Goal: Information Seeking & Learning: Learn about a topic

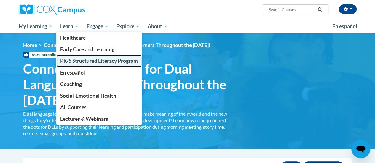
click at [79, 61] on span "PK-5 Structured Literacy Program" at bounding box center [99, 61] width 78 height 6
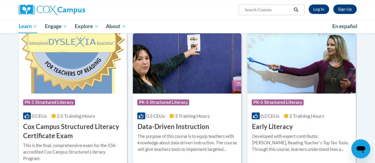
scroll to position [196, 0]
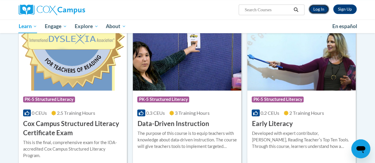
click at [317, 12] on link "Log In" at bounding box center [318, 8] width 20 height 9
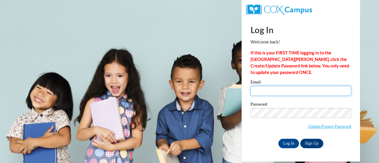
click at [284, 89] on input "Email" at bounding box center [300, 91] width 101 height 10
type input "kgundry@altoona.k12.wi.us"
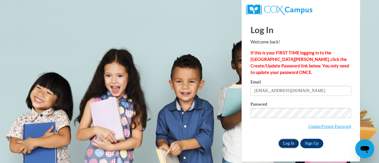
click at [285, 143] on input "Log In" at bounding box center [288, 143] width 21 height 9
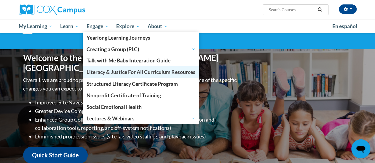
scroll to position [36, 0]
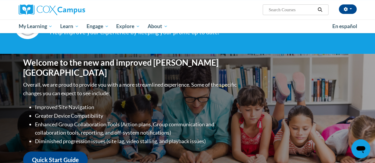
click at [278, 9] on input "Search..." at bounding box center [291, 9] width 47 height 7
type input "systematic and explicit"
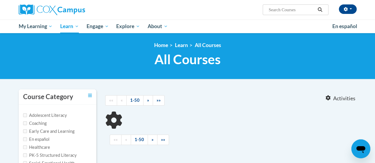
type input "systematic and explicit"
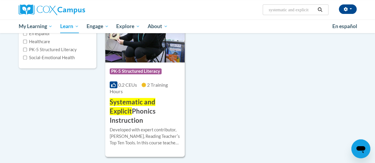
scroll to position [107, 0]
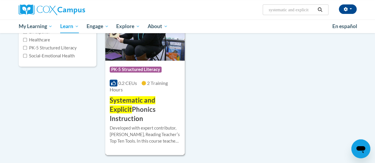
click at [160, 109] on h3 "Systematic and Explicit Phonics Instruction" at bounding box center [145, 109] width 70 height 27
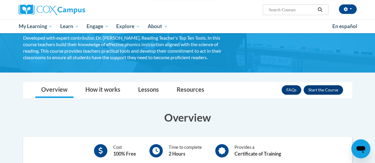
scroll to position [61, 0]
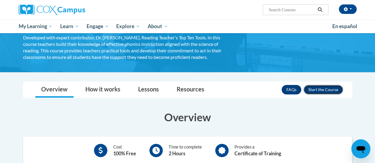
click at [323, 89] on button "Enroll" at bounding box center [322, 89] width 39 height 9
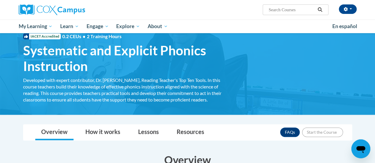
scroll to position [22, 0]
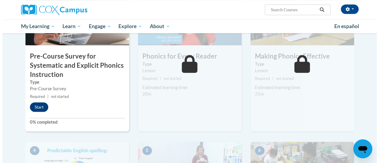
scroll to position [183, 0]
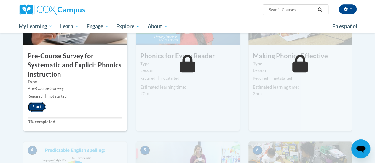
click at [42, 107] on button "Start" at bounding box center [37, 106] width 18 height 9
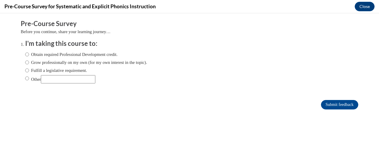
scroll to position [0, 0]
click at [25, 70] on input "Fulfill a legislative requirement." at bounding box center [27, 70] width 4 height 7
radio input "true"
click at [327, 103] on input "Submit feedback" at bounding box center [339, 104] width 37 height 9
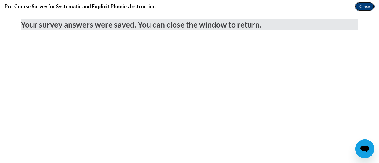
click at [367, 8] on button "Close" at bounding box center [365, 6] width 20 height 9
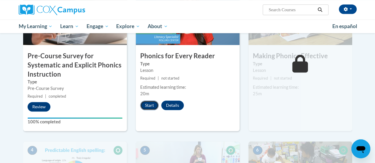
click at [152, 105] on button "Start" at bounding box center [149, 105] width 18 height 9
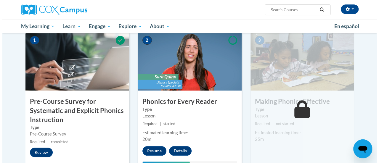
scroll to position [161, 0]
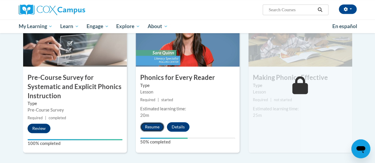
click at [155, 122] on button "Resume" at bounding box center [152, 126] width 24 height 9
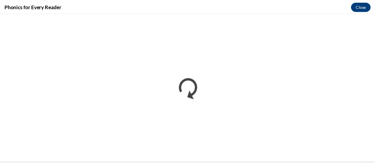
scroll to position [0, 0]
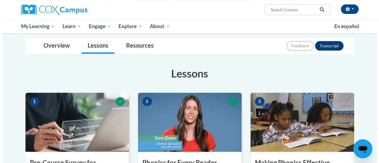
scroll to position [150, 0]
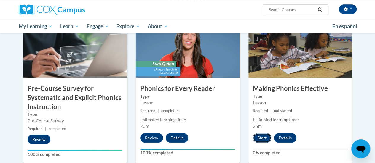
click at [261, 136] on button "Start" at bounding box center [262, 137] width 18 height 9
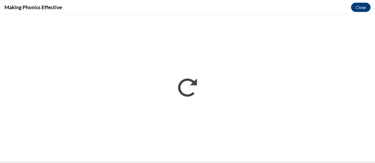
scroll to position [0, 0]
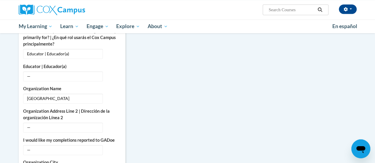
scroll to position [333, 0]
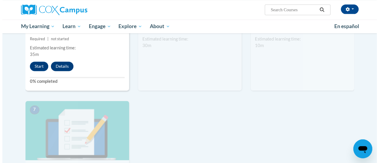
scroll to position [383, 0]
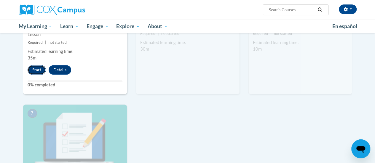
click at [36, 68] on button "Start" at bounding box center [37, 69] width 18 height 9
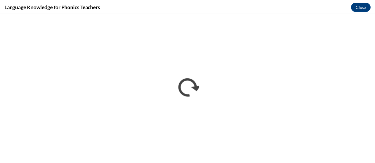
scroll to position [0, 0]
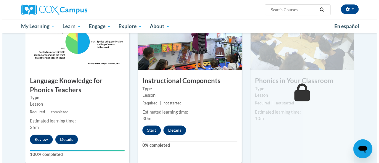
scroll to position [314, 0]
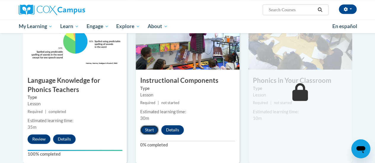
click at [152, 129] on button "Start" at bounding box center [149, 129] width 18 height 9
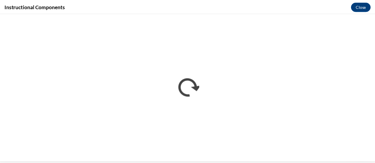
scroll to position [0, 0]
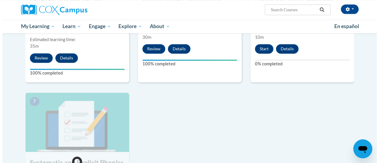
scroll to position [396, 0]
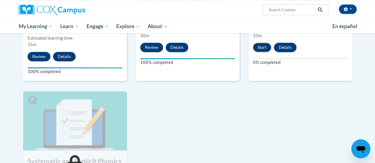
click at [261, 47] on button "Start" at bounding box center [262, 47] width 18 height 9
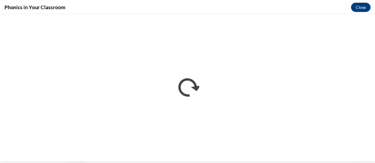
scroll to position [0, 0]
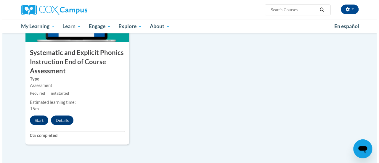
scroll to position [506, 0]
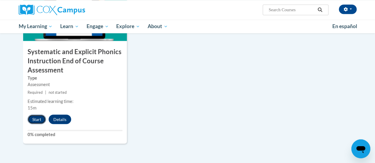
click at [35, 121] on button "Start" at bounding box center [37, 119] width 18 height 9
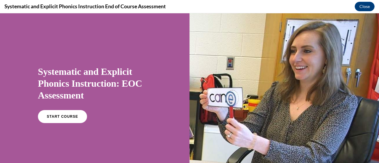
scroll to position [0, 0]
click at [51, 117] on span "START COURSE" at bounding box center [62, 117] width 33 height 4
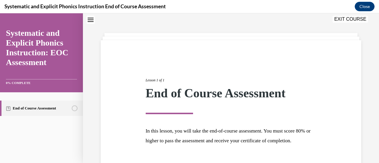
scroll to position [69, 0]
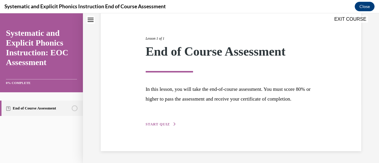
click at [155, 126] on span "START QUIZ" at bounding box center [158, 124] width 24 height 4
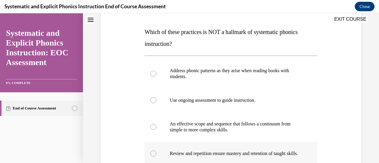
scroll to position [86, 0]
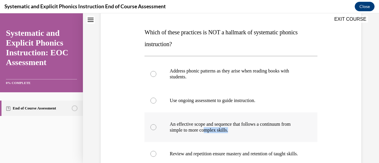
drag, startPoint x: 294, startPoint y: 130, endPoint x: 216, endPoint y: 128, distance: 78.2
click at [216, 128] on p "An effective scope and sequence that follows a continuum from simple to more co…" at bounding box center [236, 127] width 133 height 12
drag, startPoint x: 283, startPoint y: 96, endPoint x: 265, endPoint y: 98, distance: 18.2
click at [265, 98] on div "Use ongoing assessment to guide instruction." at bounding box center [230, 101] width 173 height 24
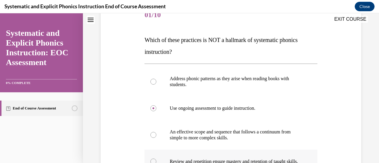
scroll to position [81, 0]
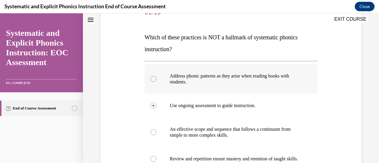
click at [154, 78] on div at bounding box center [153, 79] width 6 height 6
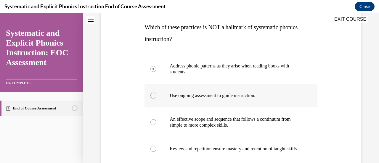
scroll to position [94, 0]
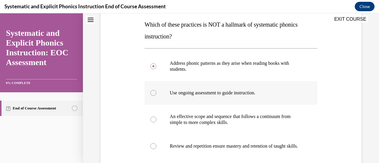
click at [153, 92] on div at bounding box center [153, 93] width 6 height 6
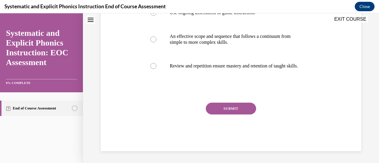
click at [229, 109] on button "SUBMIT" at bounding box center [231, 109] width 50 height 12
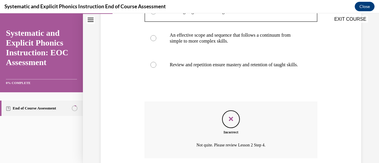
scroll to position [228, 0]
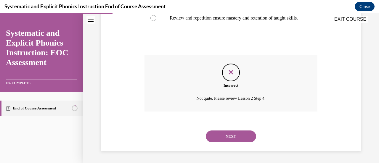
click at [228, 138] on button "NEXT" at bounding box center [231, 137] width 50 height 12
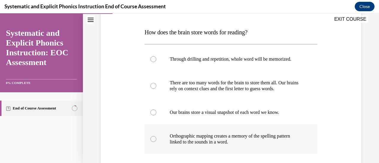
scroll to position [100, 0]
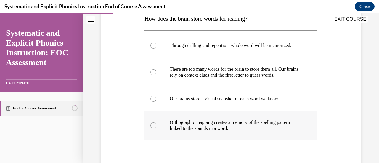
click at [152, 126] on div at bounding box center [153, 126] width 6 height 6
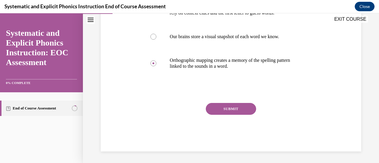
click at [235, 105] on button "SUBMIT" at bounding box center [231, 109] width 50 height 12
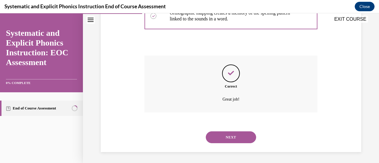
scroll to position [210, 0]
click at [232, 137] on button "NEXT" at bounding box center [231, 137] width 50 height 12
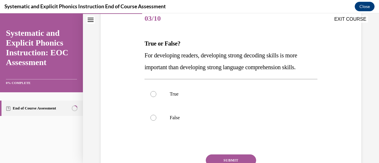
scroll to position [76, 0]
click at [155, 119] on div at bounding box center [230, 118] width 173 height 24
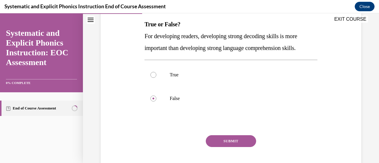
click at [223, 143] on button "SUBMIT" at bounding box center [231, 141] width 50 height 12
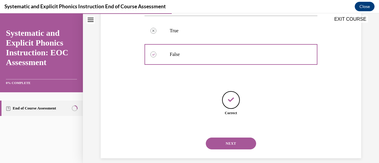
scroll to position [145, 0]
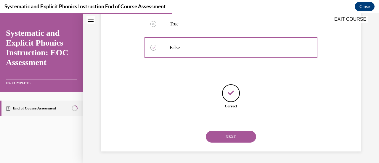
click at [223, 140] on button "NEXT" at bounding box center [231, 137] width 50 height 12
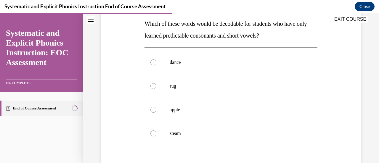
scroll to position [96, 0]
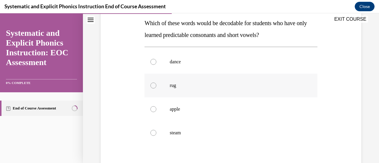
click at [152, 84] on div at bounding box center [153, 86] width 6 height 6
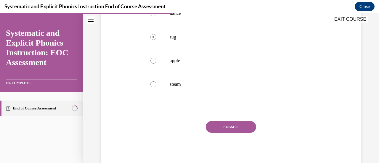
click at [226, 126] on button "SUBMIT" at bounding box center [231, 127] width 50 height 12
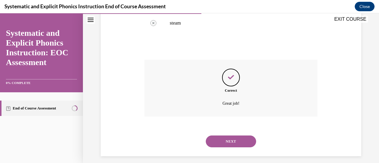
scroll to position [210, 0]
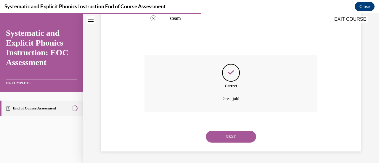
click at [227, 135] on button "NEXT" at bounding box center [231, 137] width 50 height 12
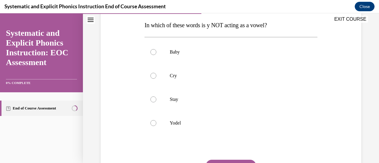
scroll to position [93, 0]
click at [152, 127] on div at bounding box center [230, 124] width 173 height 24
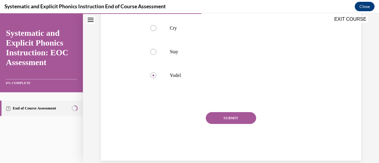
click at [224, 117] on button "SUBMIT" at bounding box center [231, 118] width 50 height 12
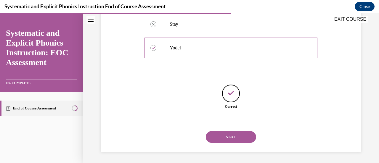
scroll to position [169, 0]
click at [224, 137] on button "NEXT" at bounding box center [231, 137] width 50 height 12
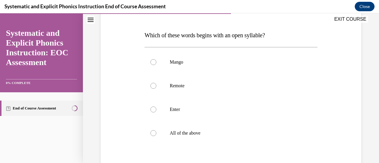
scroll to position [89, 0]
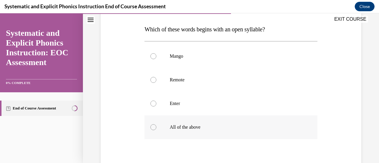
click at [153, 131] on div at bounding box center [230, 127] width 173 height 24
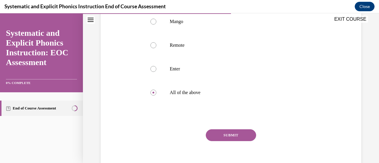
click at [225, 136] on button "SUBMIT" at bounding box center [231, 135] width 50 height 12
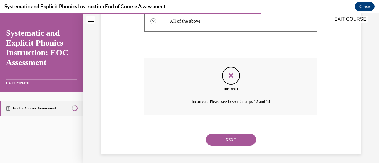
scroll to position [198, 0]
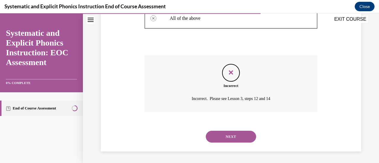
drag, startPoint x: 225, startPoint y: 136, endPoint x: 210, endPoint y: 138, distance: 15.3
drag, startPoint x: 210, startPoint y: 138, endPoint x: 205, endPoint y: 137, distance: 5.2
drag, startPoint x: 205, startPoint y: 137, endPoint x: 195, endPoint y: 140, distance: 11.1
drag, startPoint x: 195, startPoint y: 140, endPoint x: 242, endPoint y: 144, distance: 47.8
click at [242, 144] on div "NEXT" at bounding box center [230, 137] width 173 height 24
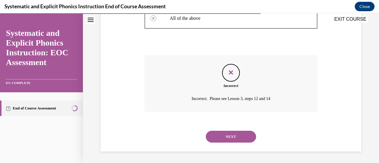
click at [237, 138] on button "NEXT" at bounding box center [231, 137] width 50 height 12
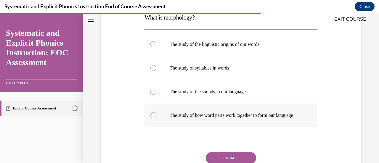
scroll to position [102, 0]
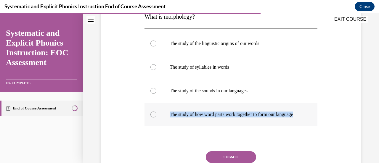
drag, startPoint x: 236, startPoint y: 136, endPoint x: 152, endPoint y: 118, distance: 86.1
click at [152, 118] on div "Question 07/10 What is morphology? The study of the linguistic origins of our w…" at bounding box center [230, 90] width 173 height 220
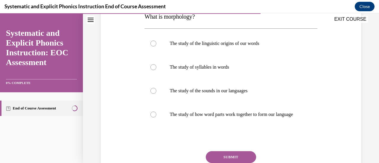
drag, startPoint x: 152, startPoint y: 118, endPoint x: 259, endPoint y: 140, distance: 109.8
click at [259, 140] on div "Question 07/10 What is morphology? The study of the linguistic origins of our w…" at bounding box center [230, 90] width 173 height 220
click at [155, 115] on div at bounding box center [230, 115] width 173 height 24
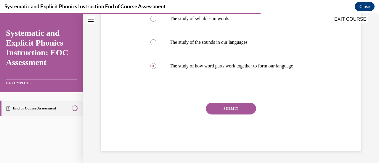
click at [229, 109] on button "SUBMIT" at bounding box center [231, 109] width 50 height 12
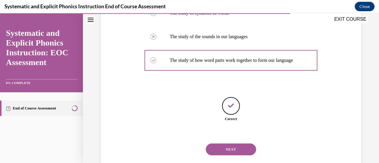
scroll to position [175, 0]
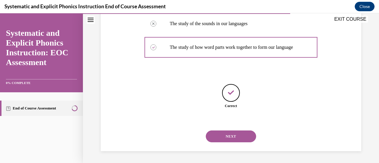
click at [226, 136] on button "NEXT" at bounding box center [231, 137] width 50 height 12
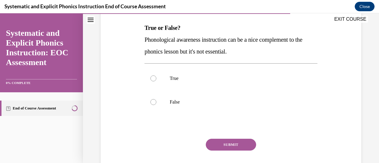
scroll to position [96, 0]
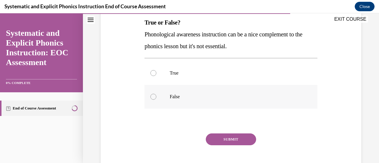
click at [151, 98] on div at bounding box center [153, 97] width 6 height 6
click at [219, 135] on button "SUBMIT" at bounding box center [231, 140] width 50 height 12
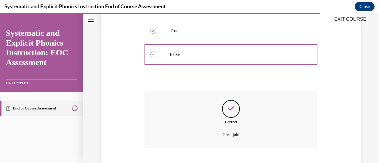
scroll to position [175, 0]
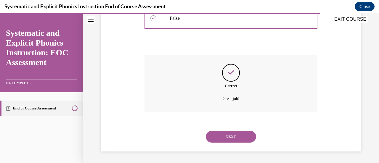
click at [219, 137] on button "NEXT" at bounding box center [231, 137] width 50 height 12
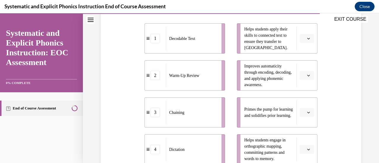
scroll to position [136, 0]
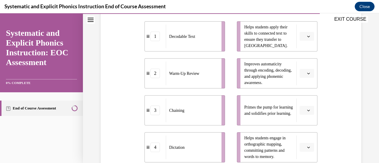
drag, startPoint x: 324, startPoint y: 107, endPoint x: 299, endPoint y: 123, distance: 29.1
click at [299, 123] on div "Question 09/10 Match these instructional components from an effective phonics l…" at bounding box center [231, 82] width 264 height 307
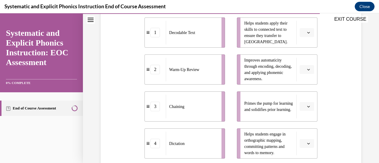
scroll to position [139, 0]
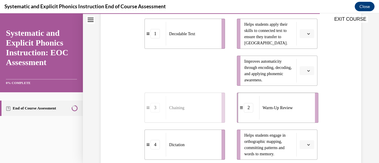
drag, startPoint x: 183, startPoint y: 70, endPoint x: 276, endPoint y: 107, distance: 99.8
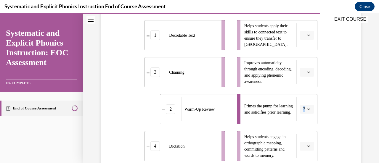
scroll to position [136, 0]
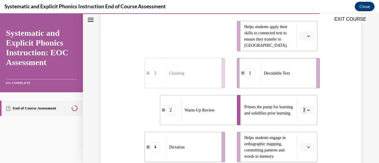
drag, startPoint x: 196, startPoint y: 36, endPoint x: 291, endPoint y: 73, distance: 102.0
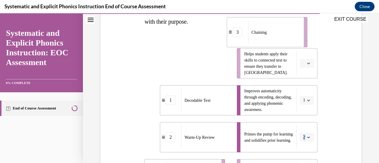
scroll to position [99, 0]
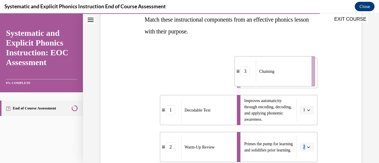
drag, startPoint x: 193, startPoint y: 28, endPoint x: 284, endPoint y: 71, distance: 100.7
click at [284, 71] on div "Chaining" at bounding box center [282, 72] width 52 height 24
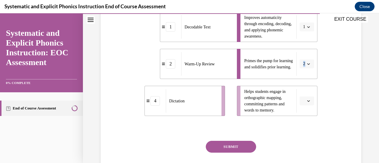
scroll to position [183, 0]
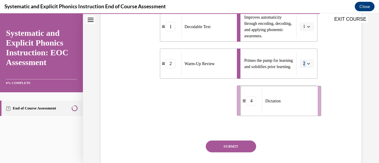
drag, startPoint x: 177, startPoint y: 106, endPoint x: 274, endPoint y: 106, distance: 96.5
click at [274, 106] on div "Dictation" at bounding box center [288, 101] width 52 height 24
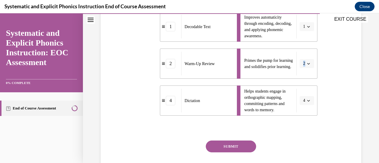
click at [234, 145] on button "SUBMIT" at bounding box center [231, 147] width 50 height 12
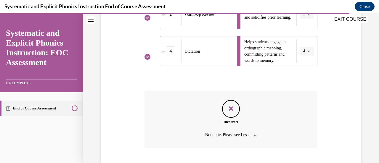
scroll to position [268, 0]
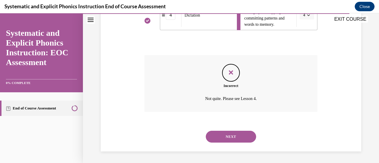
click at [228, 137] on button "NEXT" at bounding box center [231, 137] width 50 height 12
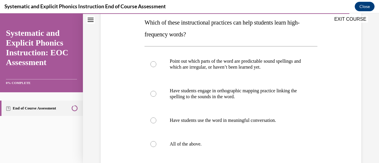
scroll to position [97, 0]
click at [155, 142] on div at bounding box center [153, 144] width 6 height 6
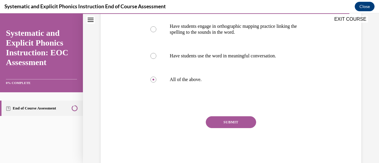
click at [236, 120] on button "SUBMIT" at bounding box center [231, 122] width 50 height 12
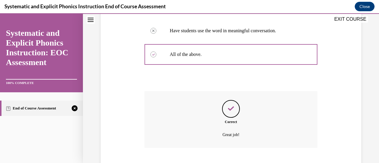
scroll to position [222, 0]
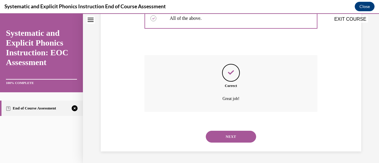
click at [234, 134] on button "NEXT" at bounding box center [231, 137] width 50 height 12
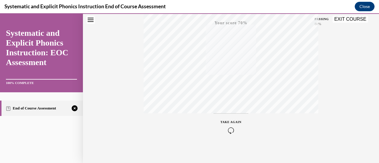
scroll to position [153, 0]
click at [230, 126] on icon "button" at bounding box center [231, 127] width 21 height 7
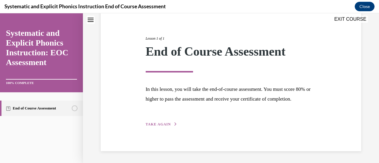
click at [158, 124] on span "TAKE AGAIN" at bounding box center [158, 124] width 25 height 4
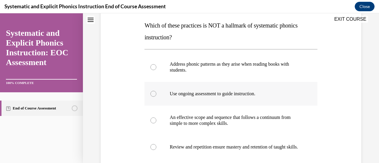
scroll to position [94, 0]
click at [150, 67] on div at bounding box center [153, 67] width 6 height 6
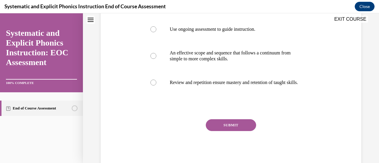
click at [235, 129] on button "SUBMIT" at bounding box center [231, 125] width 50 height 12
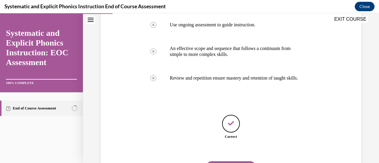
scroll to position [199, 0]
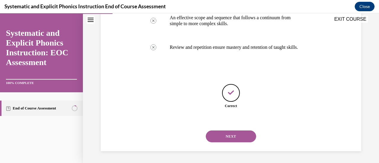
click at [233, 135] on button "NEXT" at bounding box center [231, 137] width 50 height 12
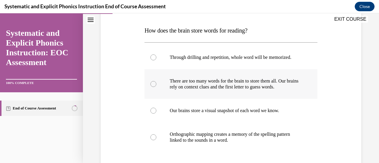
scroll to position [91, 0]
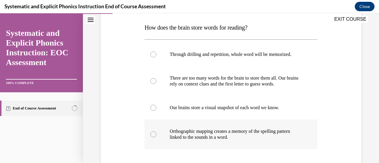
click at [152, 136] on div at bounding box center [153, 134] width 6 height 6
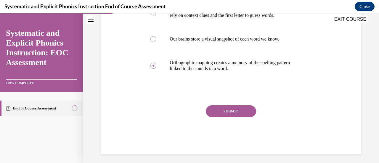
click at [223, 106] on button "SUBMIT" at bounding box center [231, 111] width 50 height 12
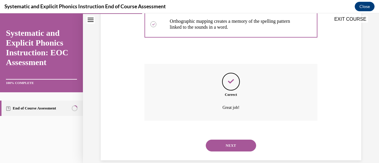
scroll to position [210, 0]
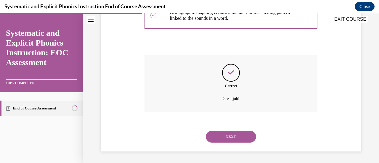
click at [224, 138] on button "NEXT" at bounding box center [231, 137] width 50 height 12
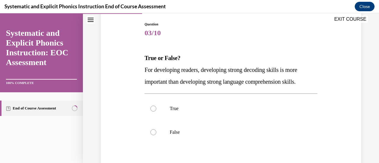
scroll to position [77, 0]
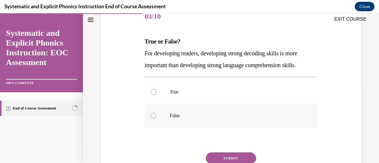
click at [150, 115] on div at bounding box center [153, 116] width 6 height 6
drag, startPoint x: 214, startPoint y: 157, endPoint x: 207, endPoint y: 155, distance: 7.0
drag, startPoint x: 207, startPoint y: 155, endPoint x: 197, endPoint y: 154, distance: 9.9
drag, startPoint x: 197, startPoint y: 154, endPoint x: 213, endPoint y: 158, distance: 16.2
drag, startPoint x: 213, startPoint y: 158, endPoint x: 312, endPoint y: 118, distance: 107.2
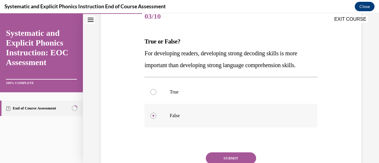
click at [312, 118] on div at bounding box center [230, 116] width 173 height 24
click at [240, 158] on button "SUBMIT" at bounding box center [231, 158] width 50 height 12
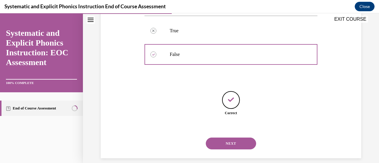
scroll to position [145, 0]
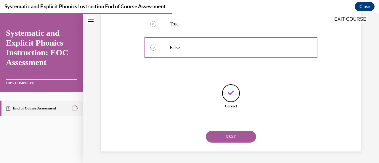
click at [225, 137] on button "NEXT" at bounding box center [231, 137] width 50 height 12
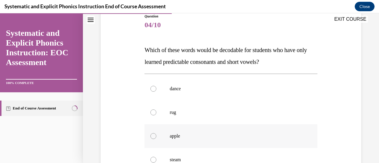
scroll to position [76, 0]
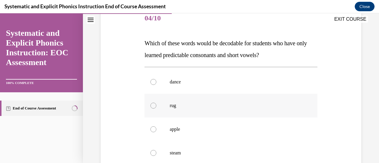
click at [152, 105] on div at bounding box center [153, 106] width 6 height 6
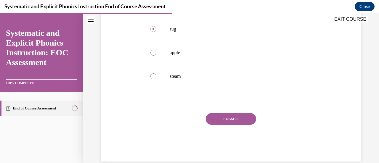
click at [225, 119] on button "SUBMIT" at bounding box center [231, 119] width 50 height 12
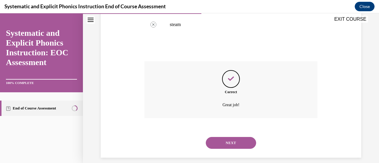
scroll to position [210, 0]
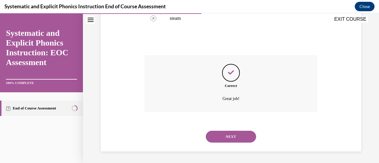
click at [226, 136] on button "NEXT" at bounding box center [231, 137] width 50 height 12
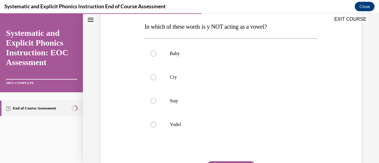
scroll to position [92, 0]
click at [152, 125] on div at bounding box center [153, 124] width 6 height 6
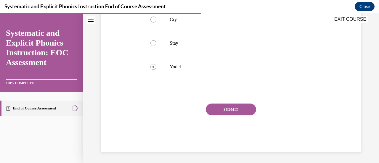
click at [227, 110] on button "SUBMIT" at bounding box center [231, 110] width 50 height 12
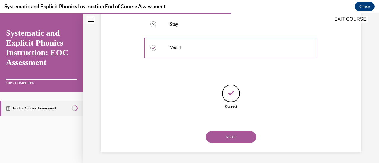
scroll to position [169, 0]
click at [226, 137] on button "NEXT" at bounding box center [231, 137] width 50 height 12
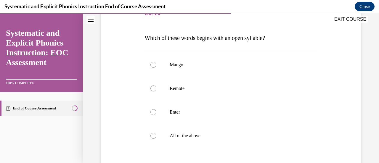
scroll to position [97, 0]
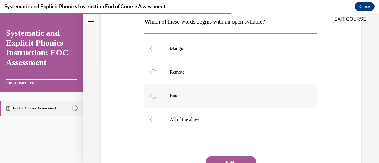
click at [154, 97] on div at bounding box center [153, 96] width 6 height 6
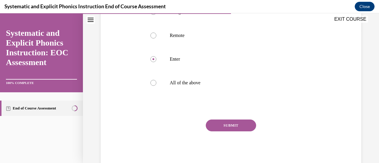
click at [226, 126] on button "SUBMIT" at bounding box center [231, 126] width 50 height 12
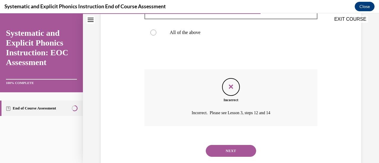
scroll to position [184, 0]
click at [227, 153] on button "NEXT" at bounding box center [231, 151] width 50 height 12
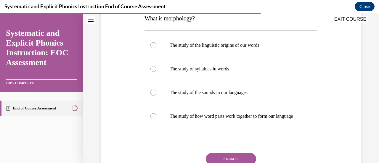
scroll to position [103, 0]
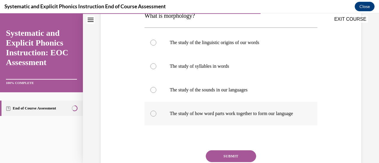
click at [155, 116] on div at bounding box center [153, 114] width 6 height 6
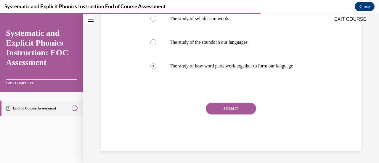
click at [228, 113] on button "SUBMIT" at bounding box center [231, 109] width 50 height 12
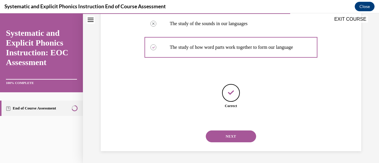
scroll to position [175, 0]
click at [231, 137] on button "NEXT" at bounding box center [231, 137] width 50 height 12
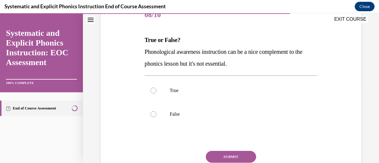
scroll to position [79, 0]
click at [153, 113] on div at bounding box center [153, 114] width 6 height 6
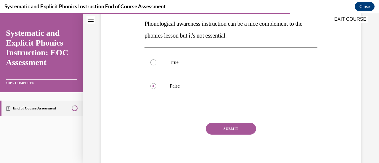
click at [231, 128] on button "SUBMIT" at bounding box center [231, 129] width 50 height 12
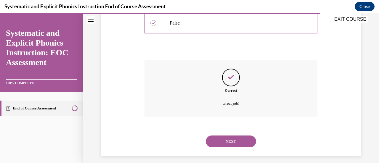
scroll to position [175, 0]
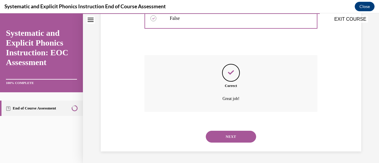
click at [233, 138] on button "NEXT" at bounding box center [231, 137] width 50 height 12
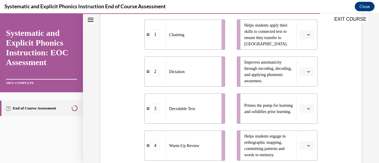
scroll to position [143, 0]
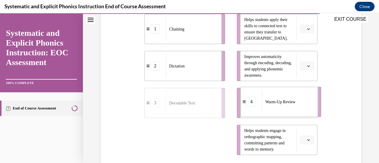
drag, startPoint x: 192, startPoint y: 156, endPoint x: 287, endPoint y: 104, distance: 108.3
click at [287, 104] on div "Warm-Up Review" at bounding box center [288, 102] width 52 height 24
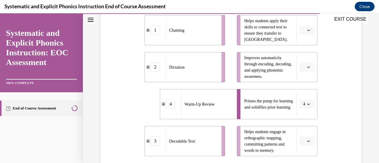
scroll to position [133, 0]
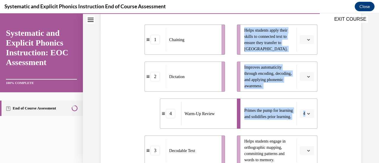
drag, startPoint x: 236, startPoint y: 109, endPoint x: 221, endPoint y: 71, distance: 40.7
click at [221, 71] on div "1 Chaining 2 Dictation 4 Warm-Up Review 3 Decodable Text Helps students apply t…" at bounding box center [230, 89] width 173 height 153
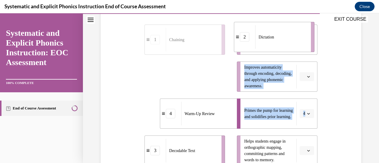
drag, startPoint x: 178, startPoint y: 78, endPoint x: 267, endPoint y: 39, distance: 97.9
click at [267, 39] on span "Dictation" at bounding box center [265, 37] width 15 height 6
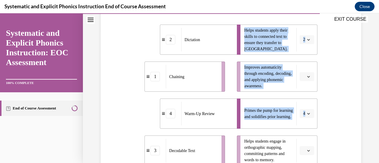
click at [328, 76] on div "Question 09/10 Match these instructional components from an effective phonics l…" at bounding box center [231, 85] width 264 height 307
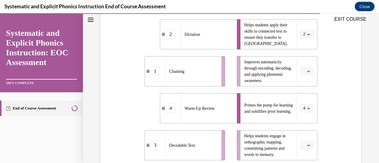
scroll to position [140, 0]
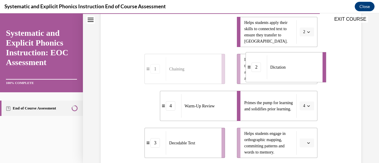
drag, startPoint x: 189, startPoint y: 33, endPoint x: 275, endPoint y: 68, distance: 92.5
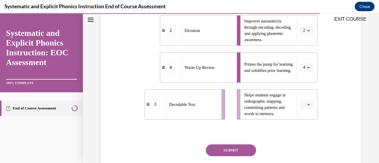
scroll to position [180, 0]
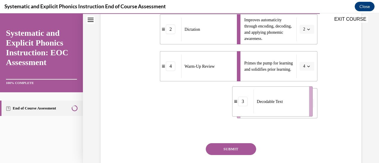
drag, startPoint x: 202, startPoint y: 110, endPoint x: 290, endPoint y: 109, distance: 88.0
click at [290, 109] on div "Decodable Text" at bounding box center [279, 102] width 52 height 24
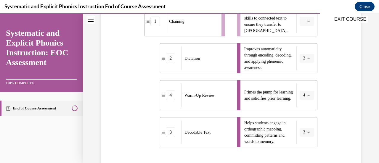
scroll to position [151, 0]
click at [306, 133] on span "button" at bounding box center [308, 132] width 4 height 4
click at [300, 93] on span "2" at bounding box center [299, 95] width 2 height 5
click at [307, 58] on icon "button" at bounding box center [308, 58] width 3 height 1
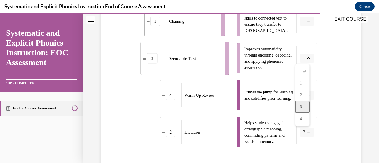
click at [308, 108] on div "3" at bounding box center [302, 107] width 15 height 12
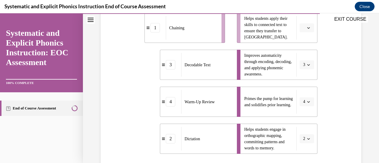
scroll to position [133, 0]
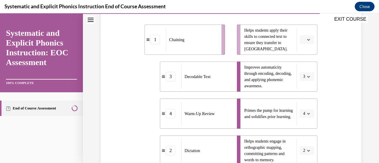
click at [307, 39] on icon "button" at bounding box center [308, 39] width 3 height 3
click at [308, 67] on div "1" at bounding box center [302, 65] width 15 height 12
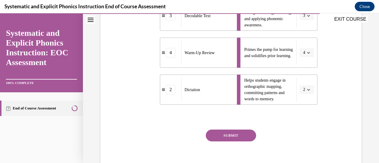
scroll to position [194, 0]
click at [221, 130] on button "SUBMIT" at bounding box center [231, 136] width 50 height 12
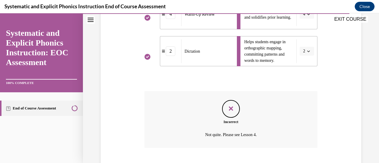
scroll to position [268, 0]
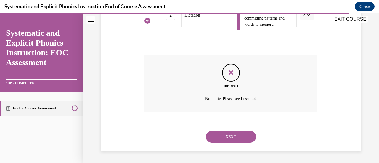
click at [223, 139] on button "NEXT" at bounding box center [231, 137] width 50 height 12
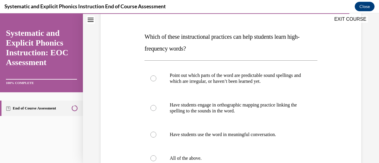
scroll to position [106, 0]
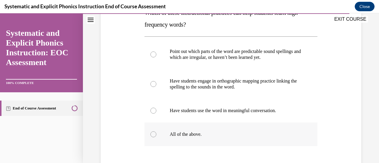
click at [153, 134] on div at bounding box center [153, 134] width 6 height 6
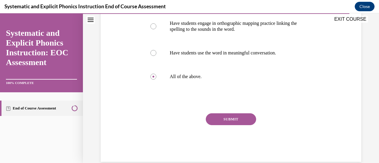
click at [219, 117] on button "SUBMIT" at bounding box center [231, 119] width 50 height 12
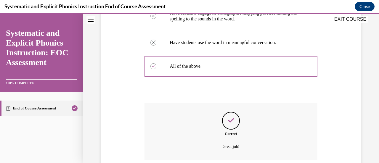
scroll to position [222, 0]
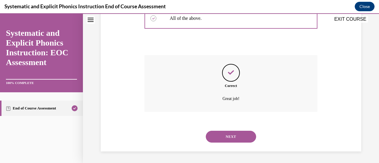
click at [226, 135] on button "NEXT" at bounding box center [231, 137] width 50 height 12
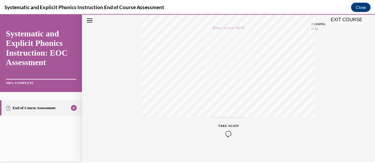
scroll to position [153, 0]
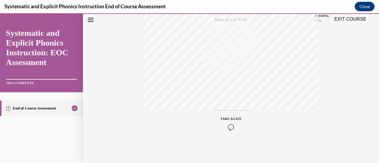
click at [366, 5] on button "Close" at bounding box center [365, 6] width 20 height 9
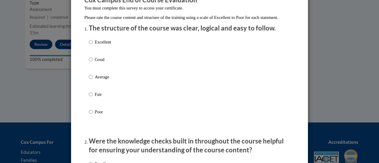
scroll to position [60, 0]
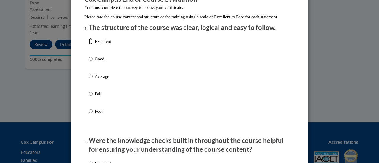
click at [89, 45] on input "Excellent" at bounding box center [91, 41] width 4 height 7
radio input "true"
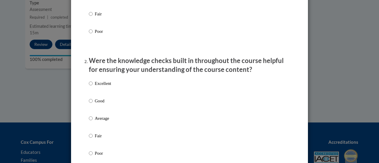
scroll to position [142, 0]
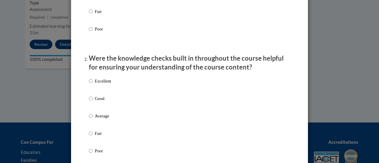
click at [91, 89] on label "Excellent" at bounding box center [100, 86] width 22 height 16
click at [91, 84] on input "Excellent" at bounding box center [91, 81] width 4 height 7
radio input "true"
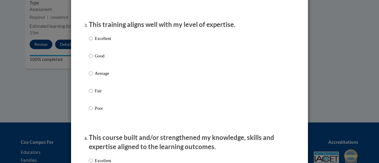
scroll to position [298, 0]
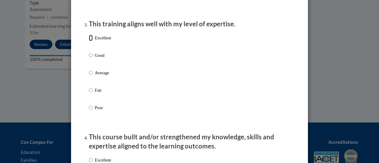
click at [89, 41] on input "Excellent" at bounding box center [91, 38] width 4 height 7
radio input "true"
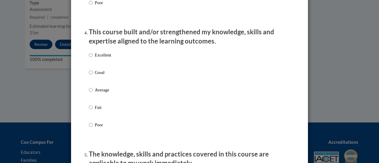
scroll to position [404, 0]
click at [89, 58] on input "Excellent" at bounding box center [91, 55] width 4 height 7
radio input "true"
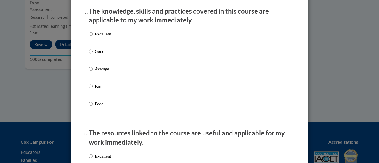
scroll to position [547, 0]
click at [89, 37] on input "Excellent" at bounding box center [91, 33] width 4 height 7
radio input "true"
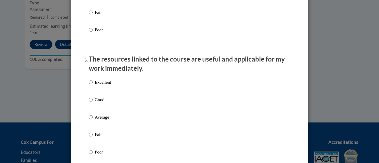
scroll to position [624, 0]
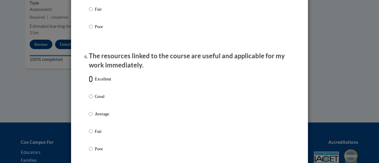
click at [90, 82] on input "Excellent" at bounding box center [91, 79] width 4 height 7
radio input "true"
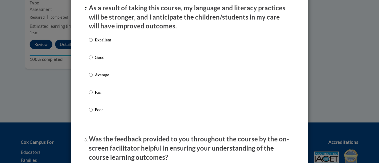
scroll to position [795, 0]
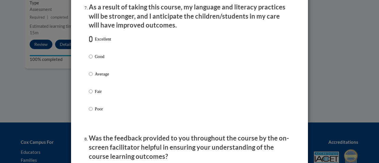
click at [89, 42] on input "Excellent" at bounding box center [91, 39] width 4 height 7
radio input "true"
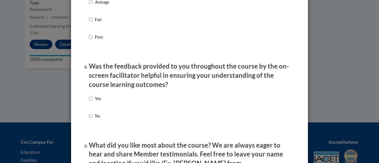
scroll to position [867, 0]
click at [89, 102] on input "Yes" at bounding box center [91, 98] width 4 height 7
radio input "true"
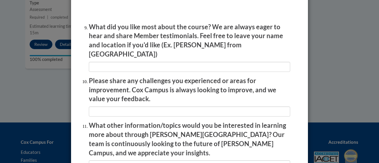
scroll to position [992, 0]
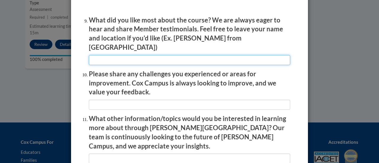
click at [105, 58] on input "textbox" at bounding box center [189, 60] width 201 height 10
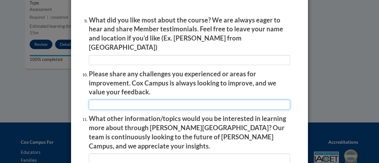
click at [149, 100] on input "textbox" at bounding box center [189, 105] width 201 height 10
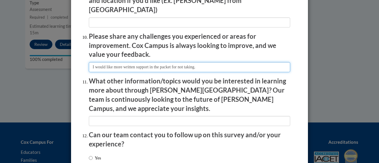
scroll to position [1068, 0]
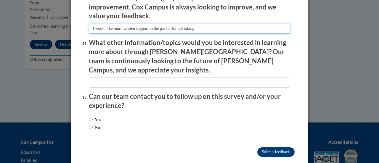
type input "I would like more written support in the packet for not taking."
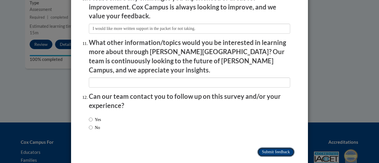
click at [269, 147] on input "Submit feedback" at bounding box center [275, 151] width 37 height 9
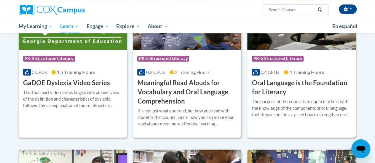
scroll to position [388, 0]
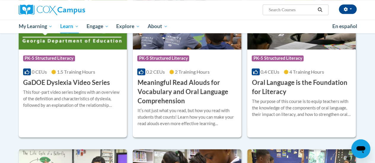
click at [275, 10] on input "Search..." at bounding box center [291, 9] width 47 height 7
type input "[MEDICAL_DATA]"
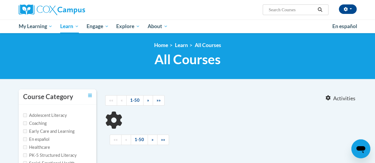
type input "[MEDICAL_DATA]"
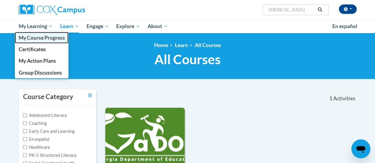
click at [44, 40] on span "My Course Progress" at bounding box center [41, 38] width 46 height 6
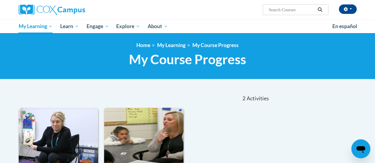
click at [277, 9] on input "Search..." at bounding box center [291, 9] width 47 height 7
type input "reading fluency"
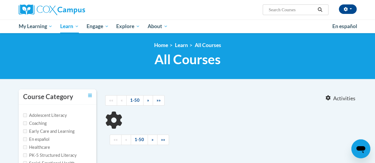
type input "reading fluency"
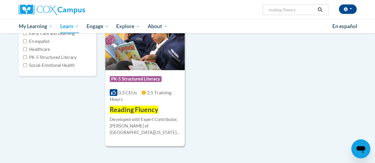
scroll to position [99, 0]
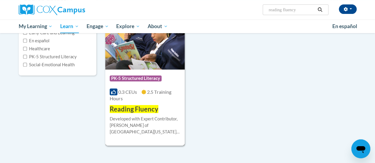
click at [149, 110] on span "Reading Fluency" at bounding box center [134, 109] width 49 height 8
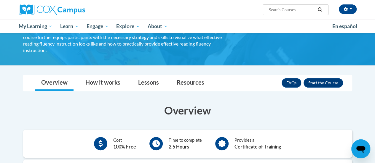
scroll to position [65, 0]
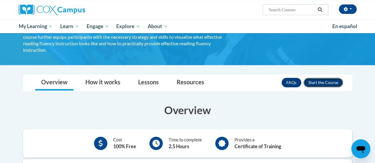
click at [323, 78] on button "Enroll" at bounding box center [322, 82] width 39 height 9
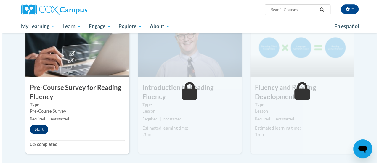
scroll to position [138, 0]
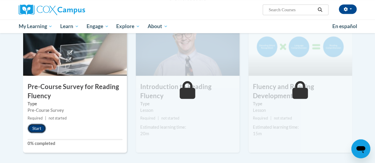
click at [36, 129] on button "Start" at bounding box center [37, 128] width 18 height 9
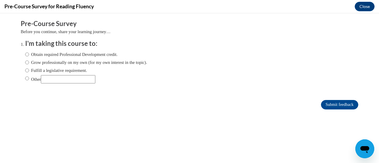
scroll to position [0, 0]
click at [25, 71] on input "Fulfill a legislative requirement." at bounding box center [27, 70] width 4 height 7
radio input "true"
click at [321, 102] on input "Submit feedback" at bounding box center [339, 104] width 37 height 9
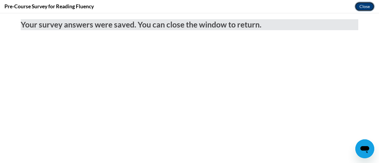
click at [364, 7] on button "Close" at bounding box center [365, 6] width 20 height 9
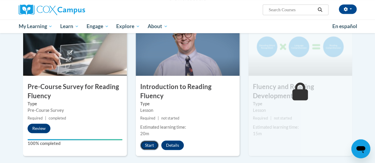
click at [152, 141] on button "Start" at bounding box center [149, 145] width 18 height 9
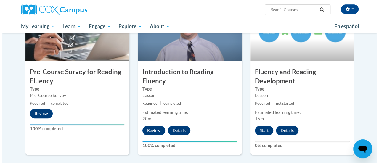
scroll to position [154, 0]
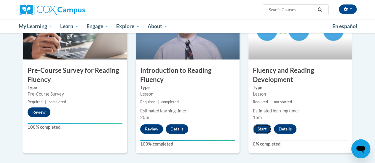
click at [262, 127] on button "Start" at bounding box center [262, 128] width 18 height 9
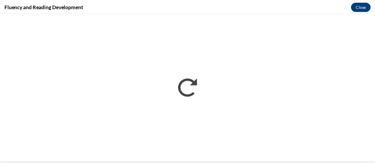
scroll to position [0, 0]
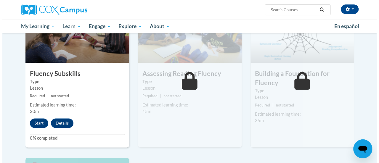
scroll to position [322, 0]
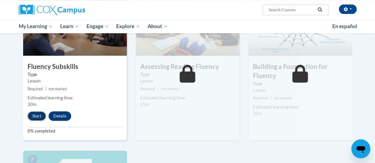
click at [38, 113] on button "Start" at bounding box center [37, 115] width 18 height 9
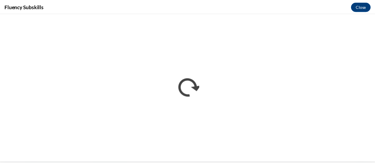
scroll to position [0, 0]
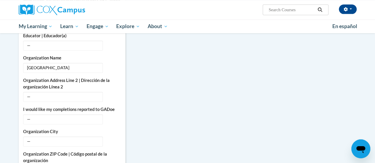
scroll to position [254, 0]
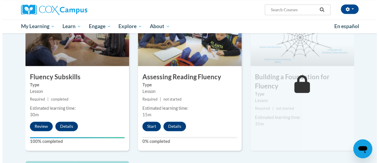
scroll to position [314, 0]
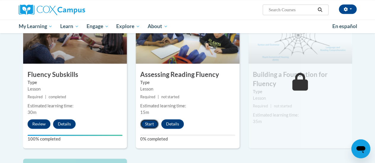
click at [150, 121] on button "Start" at bounding box center [149, 123] width 18 height 9
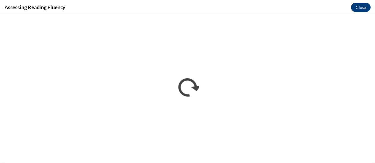
scroll to position [0, 0]
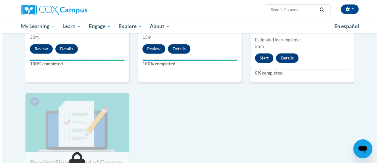
scroll to position [390, 0]
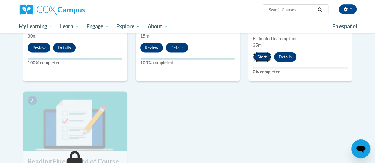
click at [262, 54] on button "Start" at bounding box center [262, 56] width 18 height 9
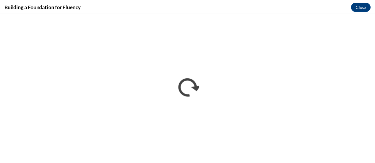
scroll to position [0, 0]
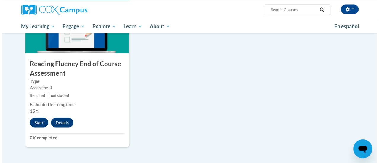
scroll to position [488, 0]
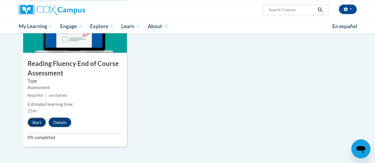
click at [38, 119] on button "Start" at bounding box center [37, 122] width 18 height 9
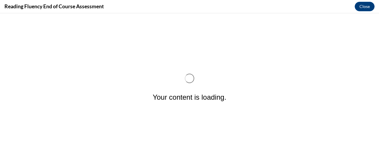
scroll to position [0, 0]
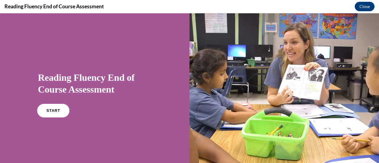
click at [53, 111] on span "START" at bounding box center [53, 111] width 14 height 4
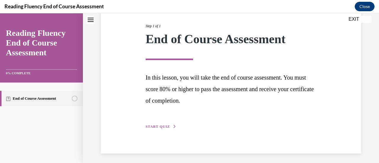
scroll to position [75, 0]
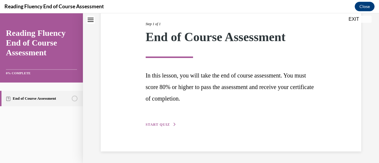
click at [155, 124] on span "START QUIZ" at bounding box center [158, 125] width 24 height 4
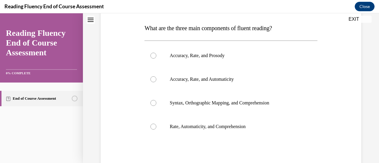
scroll to position [92, 0]
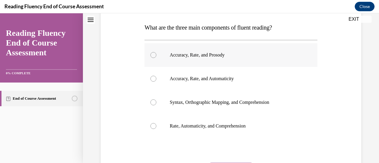
click at [153, 55] on div at bounding box center [153, 55] width 6 height 6
click at [153, 55] on input "Accuracy, Rate, and Prosody" at bounding box center [153, 55] width 6 height 6
radio input "true"
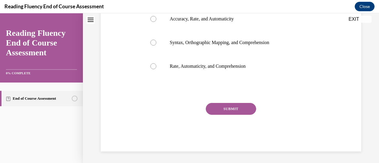
click at [239, 108] on button "SUBMIT" at bounding box center [231, 109] width 50 height 12
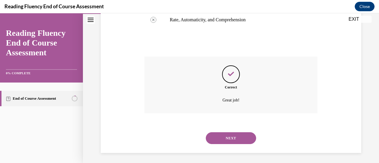
scroll to position [200, 0]
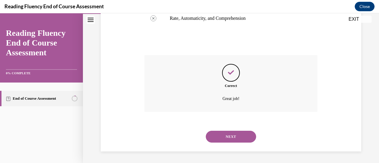
click at [233, 138] on button "NEXT" at bounding box center [231, 137] width 50 height 12
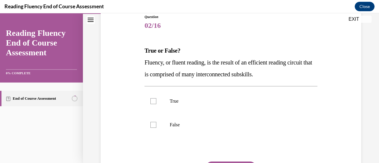
scroll to position [70, 0]
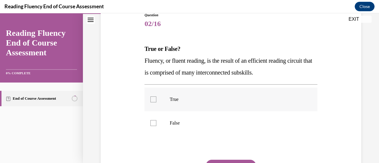
click at [152, 102] on div at bounding box center [153, 100] width 6 height 6
click at [152, 102] on input "True" at bounding box center [153, 100] width 6 height 6
checkbox input "true"
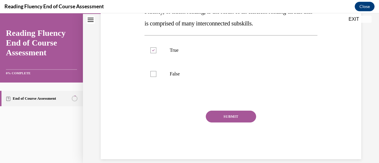
click at [219, 118] on button "SUBMIT" at bounding box center [231, 117] width 50 height 12
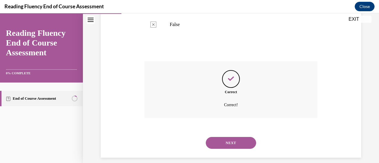
scroll to position [175, 0]
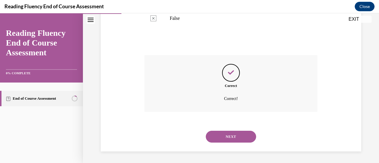
click at [219, 137] on button "NEXT" at bounding box center [231, 137] width 50 height 12
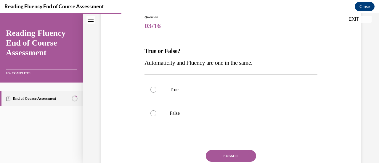
scroll to position [68, 0]
click at [151, 112] on div at bounding box center [153, 113] width 6 height 6
click at [151, 112] on input "False" at bounding box center [153, 113] width 6 height 6
radio input "true"
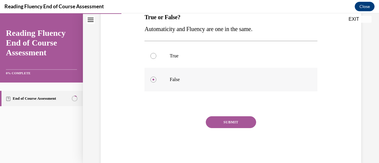
scroll to position [110, 0]
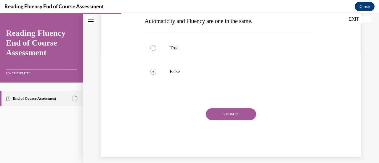
drag, startPoint x: 227, startPoint y: 113, endPoint x: 210, endPoint y: 117, distance: 18.2
drag, startPoint x: 209, startPoint y: 116, endPoint x: 168, endPoint y: 117, distance: 40.9
click at [168, 117] on div "SUBMIT" at bounding box center [230, 123] width 173 height 30
click at [220, 115] on button "SUBMIT" at bounding box center [231, 114] width 50 height 12
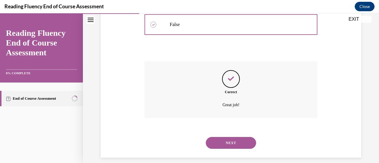
scroll to position [163, 0]
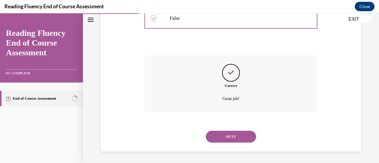
click at [227, 137] on font "NEXT" at bounding box center [231, 137] width 10 height 4
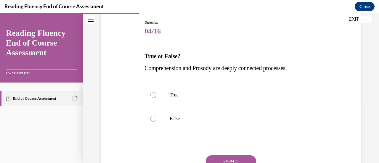
scroll to position [63, 0]
click at [155, 94] on div at bounding box center [153, 95] width 6 height 6
click at [155, 94] on input "True" at bounding box center [153, 95] width 6 height 6
radio input "true"
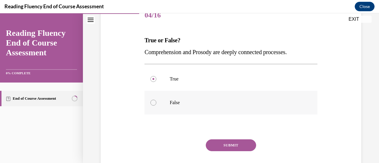
scroll to position [79, 0]
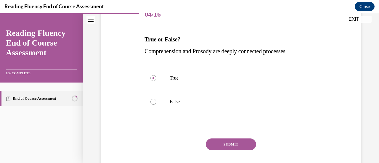
click at [232, 140] on button "SUBMIT" at bounding box center [231, 145] width 50 height 12
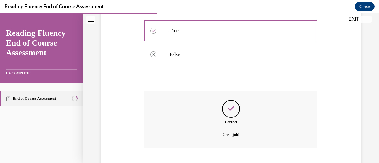
scroll to position [163, 0]
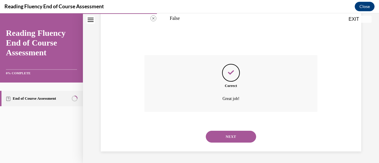
drag, startPoint x: 232, startPoint y: 140, endPoint x: 222, endPoint y: 137, distance: 10.3
drag, startPoint x: 222, startPoint y: 137, endPoint x: 217, endPoint y: 134, distance: 6.2
click at [217, 134] on button "NEXT" at bounding box center [231, 137] width 50 height 12
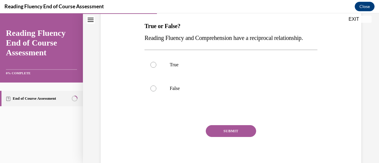
scroll to position [93, 0]
click at [151, 68] on div at bounding box center [153, 65] width 6 height 6
click at [151, 68] on input "True" at bounding box center [153, 65] width 6 height 6
radio input "true"
click at [152, 68] on div at bounding box center [153, 65] width 6 height 6
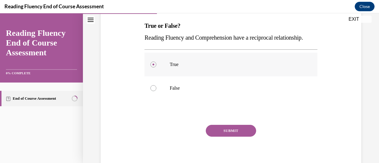
click at [152, 68] on input "True" at bounding box center [153, 65] width 6 height 6
click at [219, 137] on button "SUBMIT" at bounding box center [231, 131] width 50 height 12
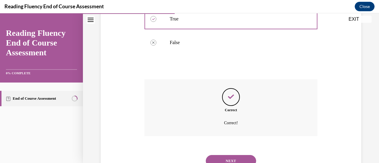
scroll to position [175, 0]
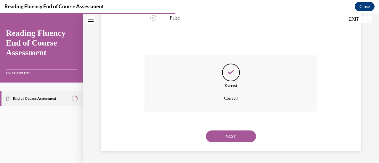
click at [219, 139] on button "NEXT" at bounding box center [231, 137] width 50 height 12
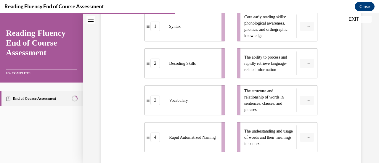
scroll to position [146, 0]
drag, startPoint x: 185, startPoint y: 144, endPoint x: 291, endPoint y: 57, distance: 137.8
drag, startPoint x: 291, startPoint y: 57, endPoint x: 176, endPoint y: 131, distance: 137.0
click at [176, 134] on span "Rapid Automatized Naming" at bounding box center [192, 137] width 46 height 6
drag, startPoint x: 176, startPoint y: 131, endPoint x: 269, endPoint y: 54, distance: 120.8
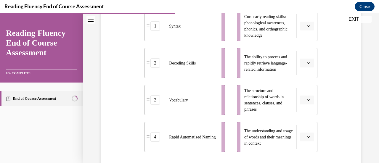
drag, startPoint x: 269, startPoint y: 54, endPoint x: 254, endPoint y: 71, distance: 22.6
click at [254, 71] on span "The ability to process and rapidly retrieve language-related information" at bounding box center [265, 63] width 43 height 17
click at [307, 64] on icon "button" at bounding box center [308, 63] width 3 height 3
click at [305, 126] on div "4" at bounding box center [302, 124] width 15 height 12
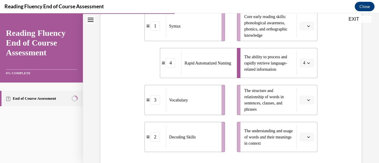
click at [304, 97] on button "button" at bounding box center [307, 100] width 15 height 9
click at [302, 48] on div "1" at bounding box center [302, 52] width 15 height 12
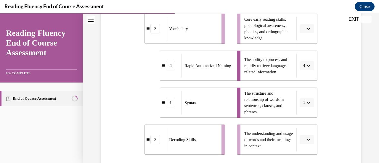
scroll to position [144, 0]
click at [306, 30] on span "button" at bounding box center [308, 28] width 4 height 4
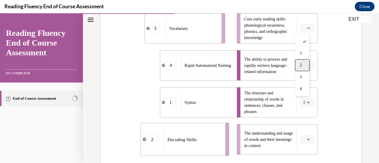
click at [303, 65] on div "2" at bounding box center [302, 65] width 15 height 12
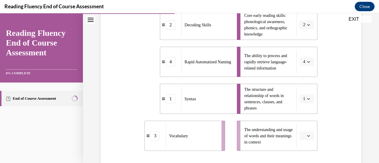
scroll to position [172, 0]
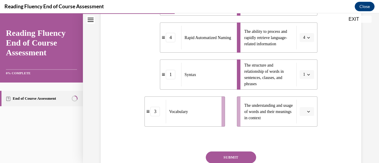
click at [307, 110] on icon "button" at bounding box center [308, 111] width 3 height 3
click at [299, 88] on div "3" at bounding box center [302, 87] width 15 height 12
click at [246, 156] on button "SUBMIT" at bounding box center [231, 158] width 50 height 12
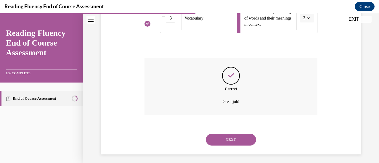
scroll to position [268, 0]
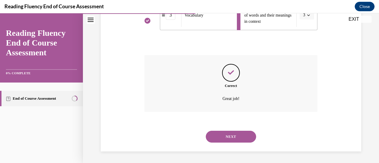
click at [237, 138] on button "NEXT" at bounding box center [231, 137] width 50 height 12
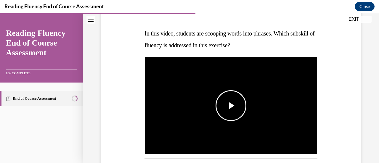
scroll to position [86, 0]
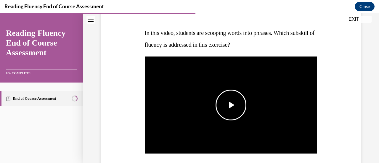
click at [231, 105] on span "Video player" at bounding box center [231, 105] width 0 height 0
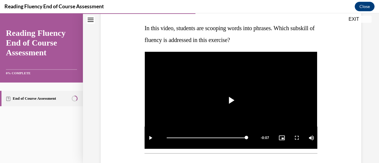
scroll to position [89, 0]
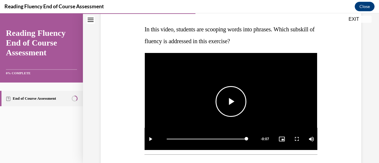
click at [231, 102] on span "Video player" at bounding box center [231, 102] width 0 height 0
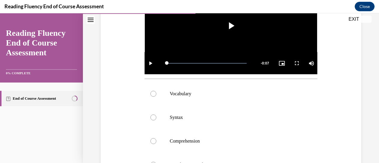
scroll to position [182, 0]
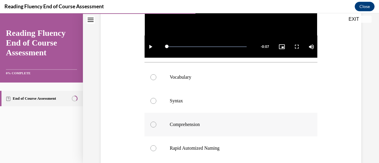
click at [152, 122] on div at bounding box center [153, 125] width 6 height 6
click at [152, 122] on input "Comprehension" at bounding box center [153, 125] width 6 height 6
radio input "true"
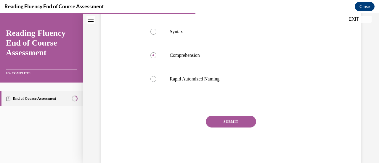
click at [232, 119] on button "SUBMIT" at bounding box center [231, 122] width 50 height 12
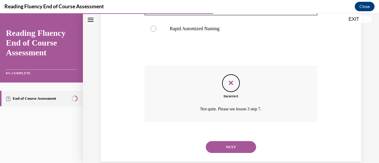
scroll to position [310, 0]
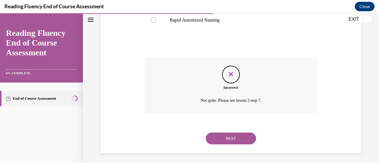
click at [232, 138] on button "NEXT" at bounding box center [231, 139] width 50 height 12
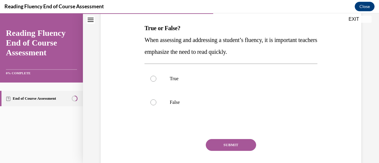
scroll to position [94, 0]
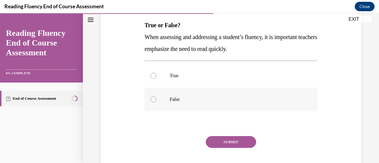
click at [153, 100] on div at bounding box center [153, 100] width 6 height 6
click at [153, 100] on input "False" at bounding box center [153, 100] width 6 height 6
radio input "true"
click at [221, 139] on button "SUBMIT" at bounding box center [231, 142] width 50 height 12
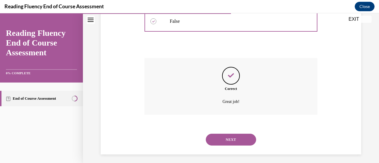
scroll to position [175, 0]
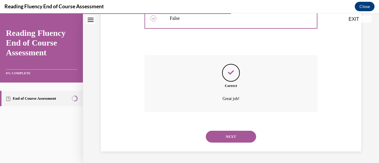
click at [221, 139] on button "NEXT" at bounding box center [231, 137] width 50 height 12
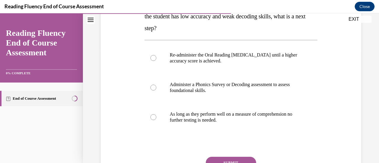
scroll to position [115, 0]
click at [155, 88] on div at bounding box center [153, 87] width 6 height 6
click at [155, 88] on input "Administer a Phonics Survey or Decoding assessment to assess foundational skill…" at bounding box center [153, 87] width 6 height 6
radio input "true"
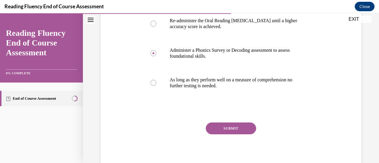
click at [232, 129] on button "SUBMIT" at bounding box center [231, 129] width 50 height 12
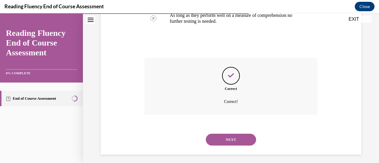
scroll to position [216, 0]
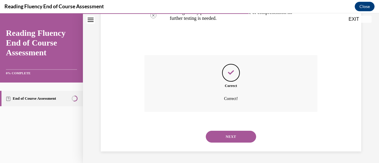
click at [232, 132] on button "NEXT" at bounding box center [231, 137] width 50 height 12
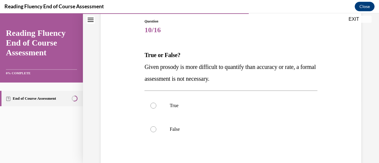
scroll to position [64, 0]
click at [156, 130] on label "False" at bounding box center [230, 129] width 173 height 24
click at [156, 130] on input "False" at bounding box center [153, 129] width 6 height 6
radio input "true"
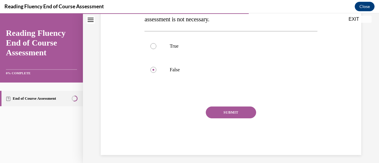
click at [228, 115] on button "SUBMIT" at bounding box center [231, 113] width 50 height 12
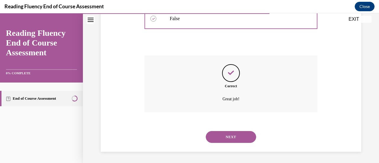
scroll to position [175, 0]
click at [229, 135] on button "NEXT" at bounding box center [231, 137] width 50 height 12
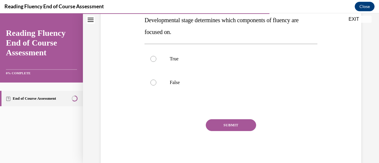
scroll to position [118, 0]
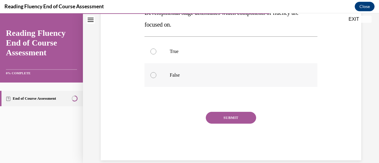
click at [153, 73] on div at bounding box center [153, 75] width 6 height 6
click at [153, 73] on input "False" at bounding box center [153, 75] width 6 height 6
radio input "true"
click at [237, 117] on button "SUBMIT" at bounding box center [231, 118] width 50 height 12
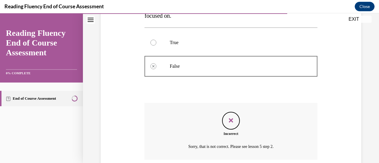
scroll to position [175, 0]
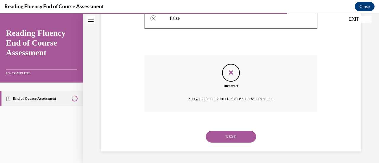
click at [236, 135] on button "NEXT" at bounding box center [231, 137] width 50 height 12
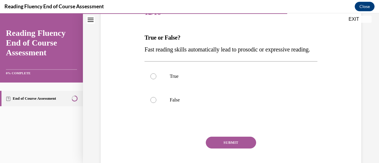
scroll to position [81, 0]
click at [150, 103] on div at bounding box center [153, 100] width 6 height 6
click at [150, 103] on input "False" at bounding box center [153, 100] width 6 height 6
radio input "true"
click at [224, 148] on button "SUBMIT" at bounding box center [231, 143] width 50 height 12
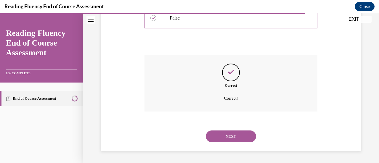
scroll to position [175, 0]
click at [220, 134] on button "NEXT" at bounding box center [231, 137] width 50 height 12
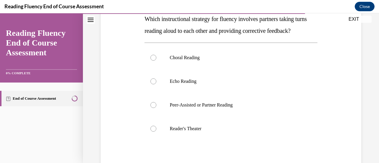
scroll to position [100, 0]
click at [153, 117] on label "Peer-Assisted or Partner Reading" at bounding box center [230, 105] width 173 height 24
click at [153, 108] on input "Peer-Assisted or Partner Reading" at bounding box center [153, 105] width 6 height 6
radio input "true"
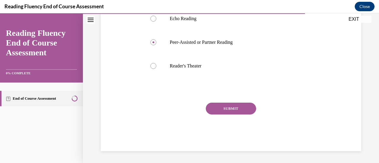
click at [230, 105] on button "SUBMIT" at bounding box center [231, 109] width 50 height 12
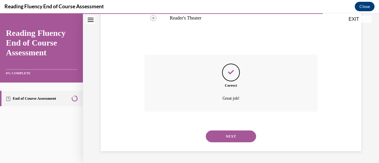
scroll to position [222, 0]
click at [229, 137] on button "NEXT" at bounding box center [231, 137] width 50 height 12
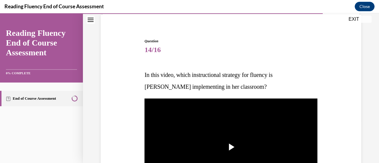
scroll to position [63, 0]
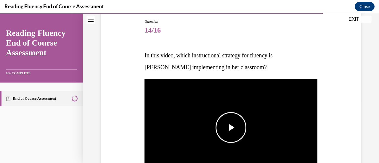
click at [231, 128] on span "Video player" at bounding box center [231, 128] width 0 height 0
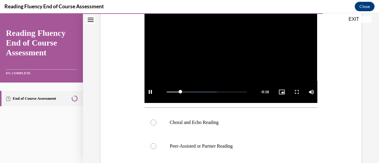
scroll to position [137, 0]
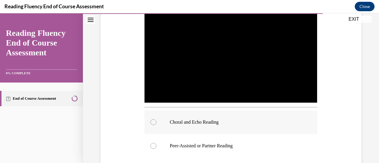
click at [156, 121] on label "Choral and Echo Reading" at bounding box center [230, 122] width 173 height 24
click at [156, 121] on input "Choral and Echo Reading" at bounding box center [153, 122] width 6 height 6
radio input "true"
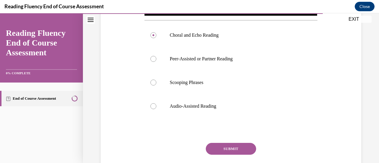
click at [221, 143] on button "SUBMIT" at bounding box center [231, 149] width 50 height 12
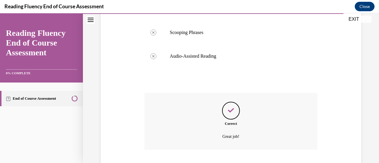
scroll to position [310, 0]
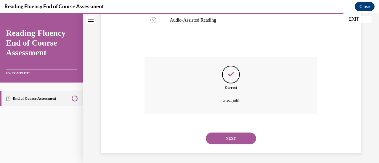
click at [220, 138] on button "NEXT" at bounding box center [231, 139] width 50 height 12
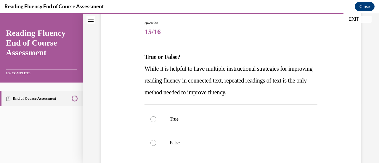
scroll to position [63, 0]
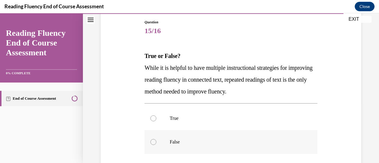
click at [151, 141] on div at bounding box center [153, 142] width 6 height 6
click at [151, 141] on input "False" at bounding box center [153, 142] width 6 height 6
radio input "true"
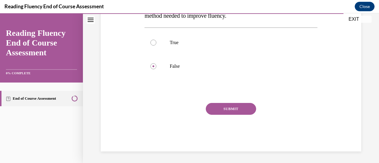
click at [230, 107] on button "SUBMIT" at bounding box center [231, 109] width 50 height 12
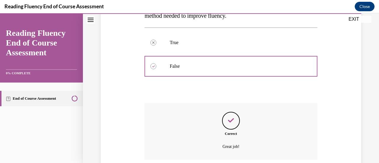
scroll to position [187, 0]
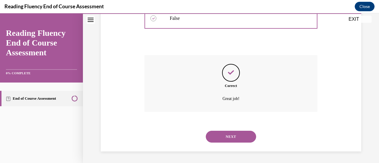
click at [229, 135] on button "NEXT" at bounding box center [231, 137] width 50 height 12
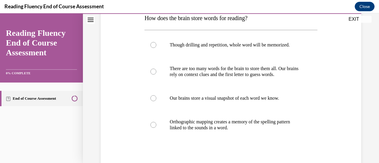
scroll to position [111, 0]
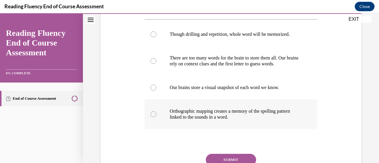
click at [154, 118] on label "Orthographic mapping creates a memory of the spelling pattern linked to the sou…" at bounding box center [230, 114] width 173 height 30
click at [154, 117] on input "Orthographic mapping creates a memory of the spelling pattern linked to the sou…" at bounding box center [153, 114] width 6 height 6
radio input "true"
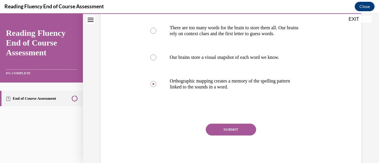
click at [225, 127] on button "SUBMIT" at bounding box center [231, 130] width 50 height 12
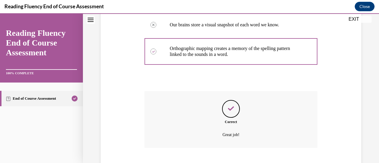
scroll to position [210, 0]
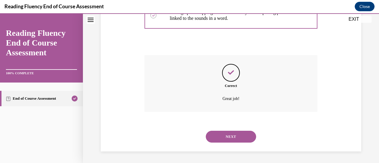
click at [227, 135] on button "NEXT" at bounding box center [231, 137] width 50 height 12
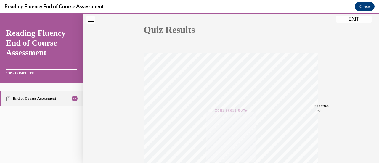
scroll to position [62, 0]
click at [367, 8] on button "Close" at bounding box center [365, 6] width 20 height 9
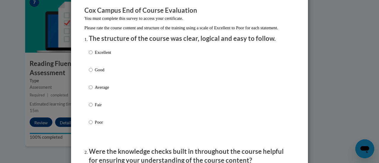
scroll to position [49, 0]
click at [89, 55] on input "Excellent" at bounding box center [91, 52] width 4 height 7
radio input "true"
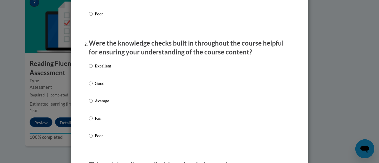
scroll to position [158, 0]
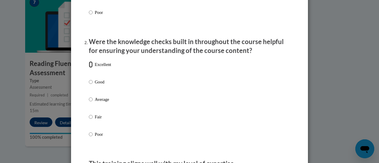
click at [89, 68] on input "Excellent" at bounding box center [91, 64] width 4 height 7
radio input "true"
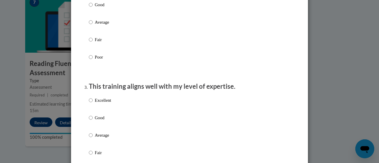
scroll to position [238, 0]
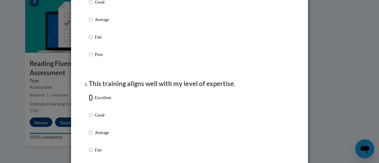
click at [89, 101] on input "Excellent" at bounding box center [91, 97] width 4 height 7
radio input "true"
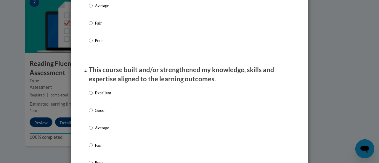
scroll to position [366, 0]
click at [89, 96] on input "Excellent" at bounding box center [91, 92] width 4 height 7
radio input "true"
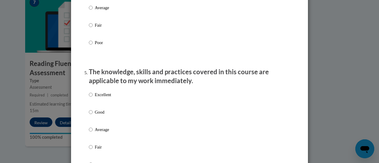
scroll to position [489, 0]
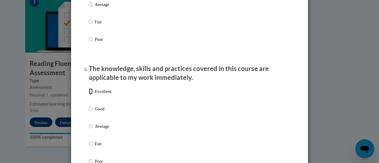
click at [89, 95] on input "Excellent" at bounding box center [91, 91] width 4 height 7
radio input "true"
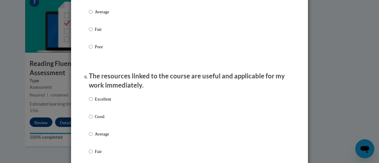
scroll to position [605, 0]
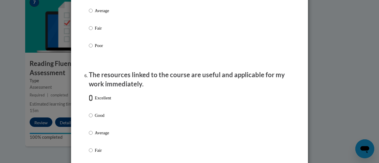
click at [89, 101] on input "Excellent" at bounding box center [91, 98] width 4 height 7
radio input "true"
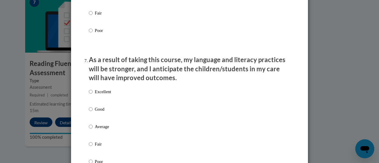
scroll to position [742, 0]
click at [90, 95] on input "Excellent" at bounding box center [91, 91] width 4 height 7
radio input "true"
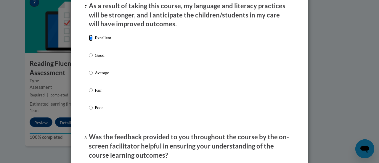
scroll to position [794, 0]
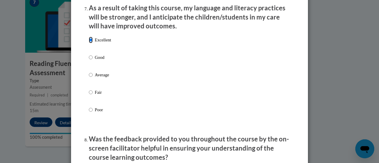
click at [89, 43] on input "Excellent" at bounding box center [91, 40] width 4 height 7
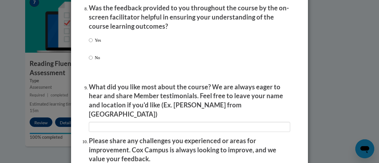
scroll to position [926, 0]
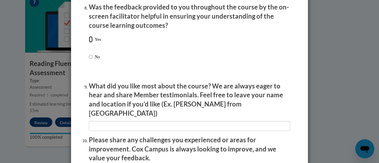
click at [90, 43] on input "Yes" at bounding box center [91, 39] width 4 height 7
radio input "true"
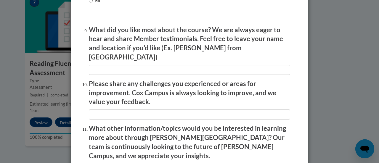
scroll to position [989, 0]
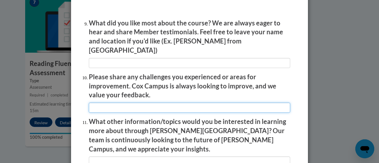
click at [114, 105] on input "textbox" at bounding box center [189, 108] width 201 height 10
click at [228, 106] on input "textbox" at bounding box center [189, 108] width 201 height 10
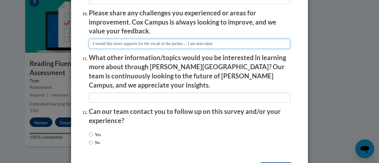
scroll to position [1068, 0]
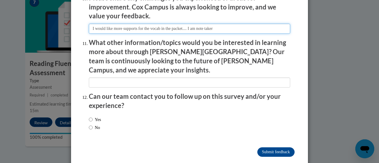
type input "I would like more supports for the vocab in the packet.... I am note taker"
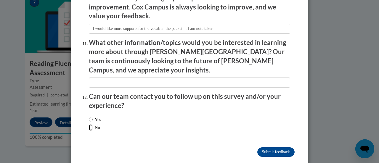
click at [89, 124] on input "No" at bounding box center [91, 127] width 4 height 7
radio input "true"
click at [259, 113] on div "Yes No" at bounding box center [189, 124] width 201 height 22
click at [266, 147] on input "Submit feedback" at bounding box center [275, 151] width 37 height 9
